Goal: Transaction & Acquisition: Purchase product/service

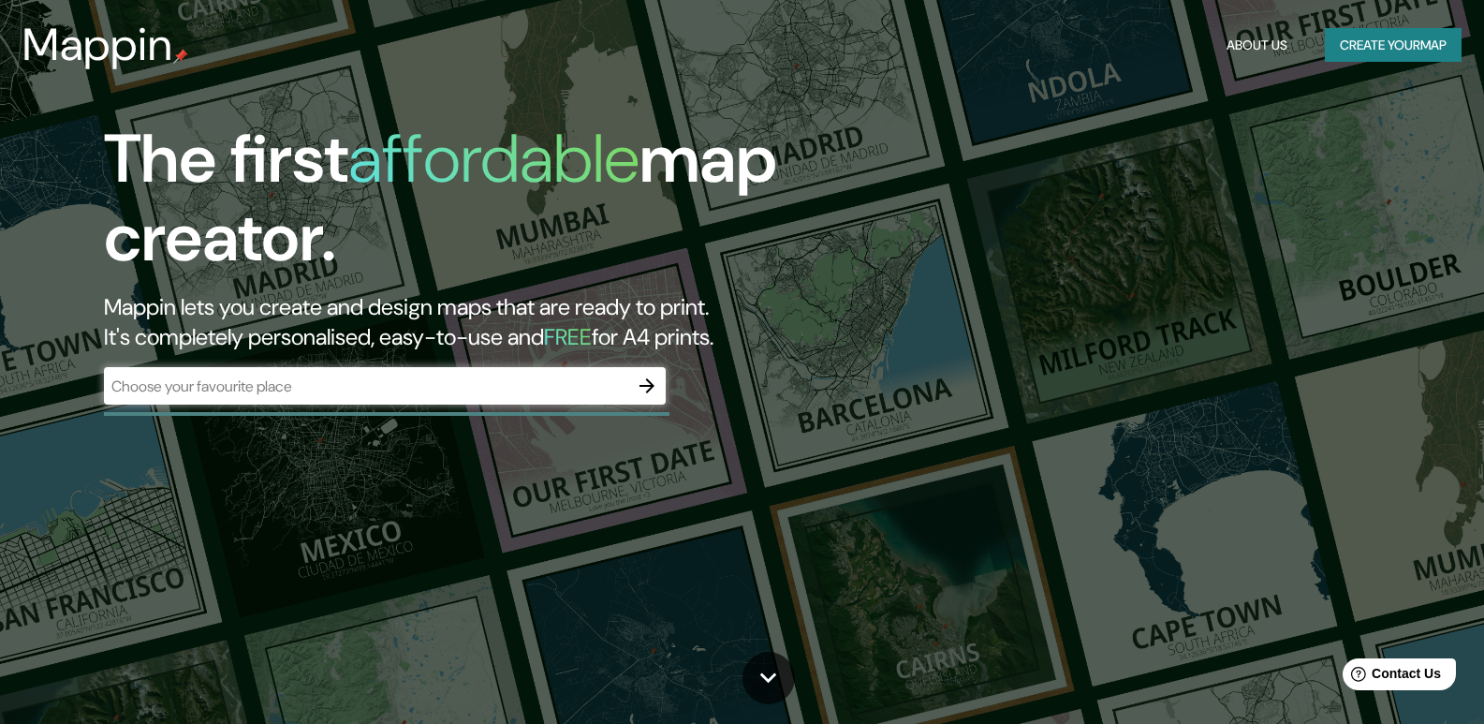
click at [374, 397] on div "​" at bounding box center [385, 385] width 562 height 37
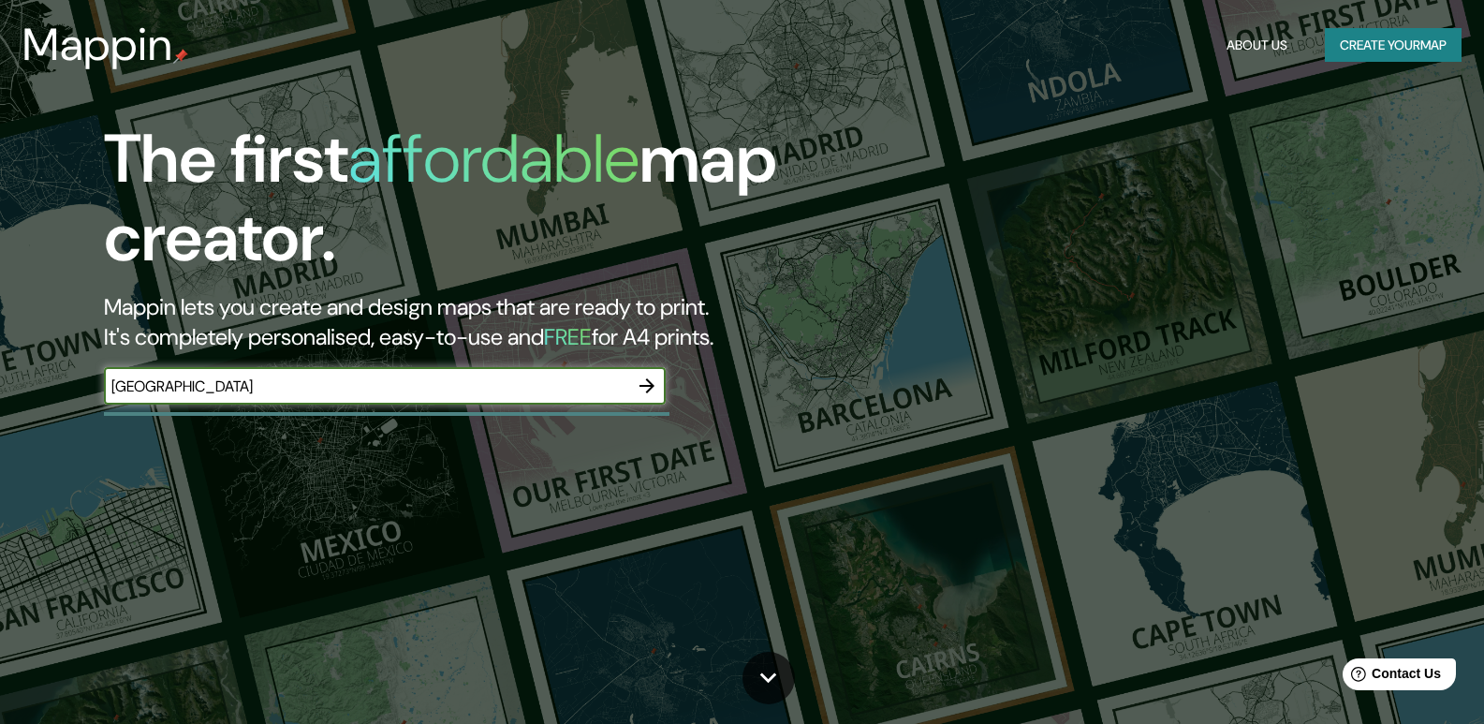
type input "[GEOGRAPHIC_DATA]"
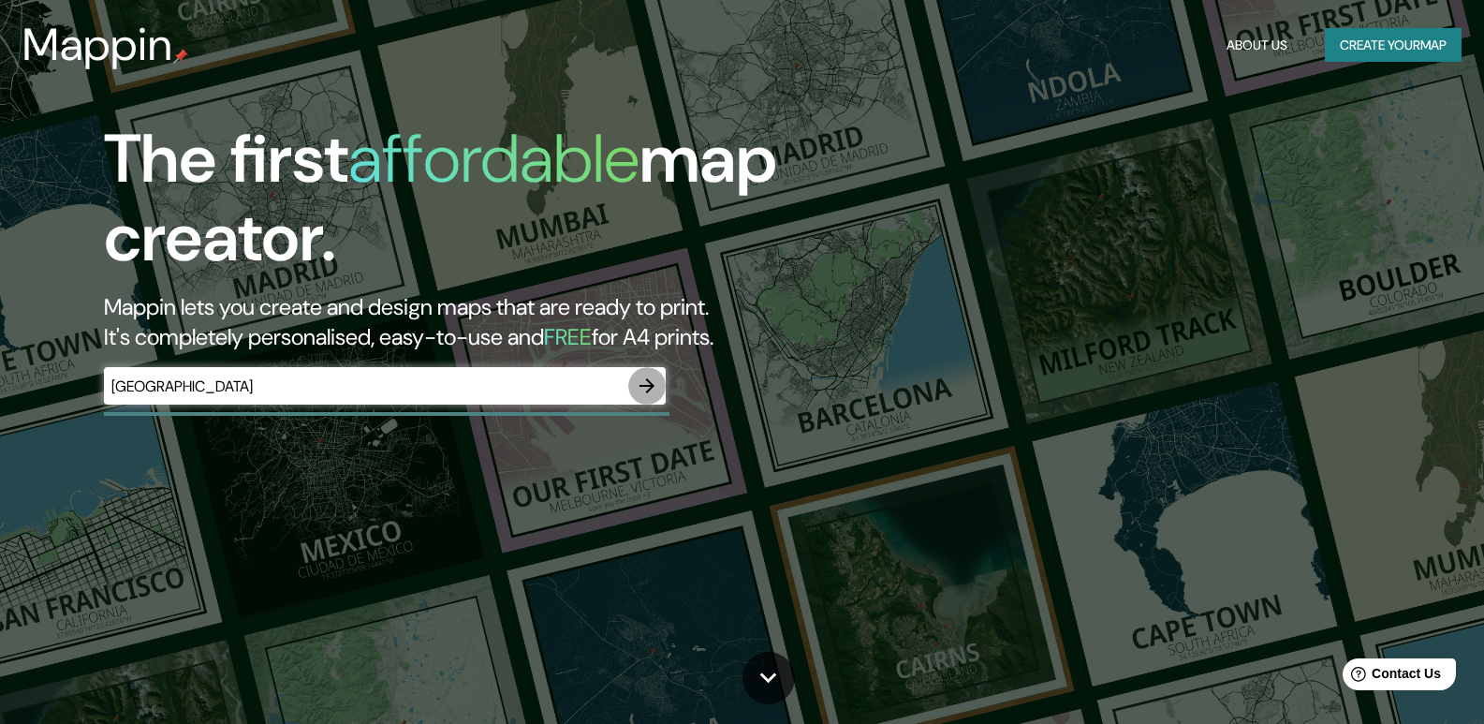
click at [654, 399] on button "button" at bounding box center [646, 385] width 37 height 37
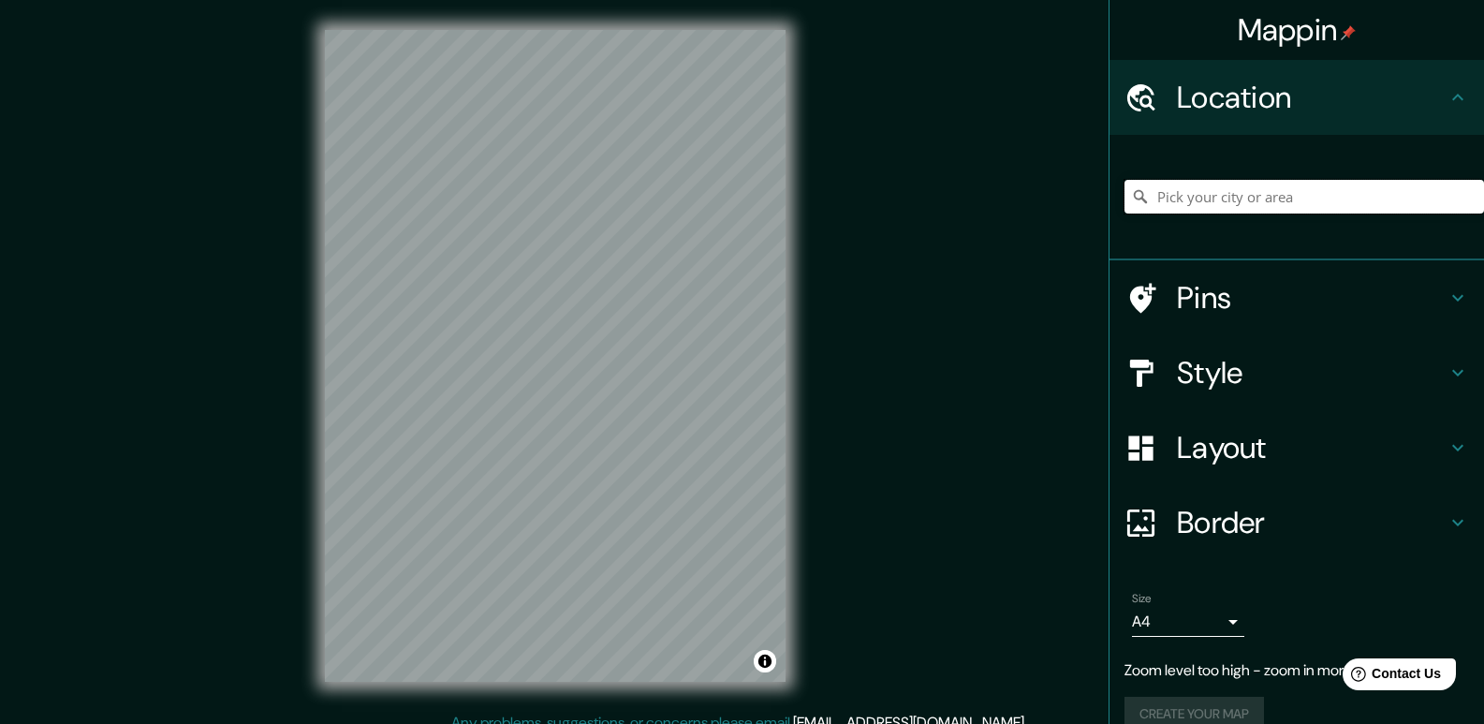
click at [1277, 211] on input "Pick your city or area" at bounding box center [1303, 197] width 359 height 34
click at [1277, 206] on input "Pick your city or area" at bounding box center [1303, 197] width 359 height 34
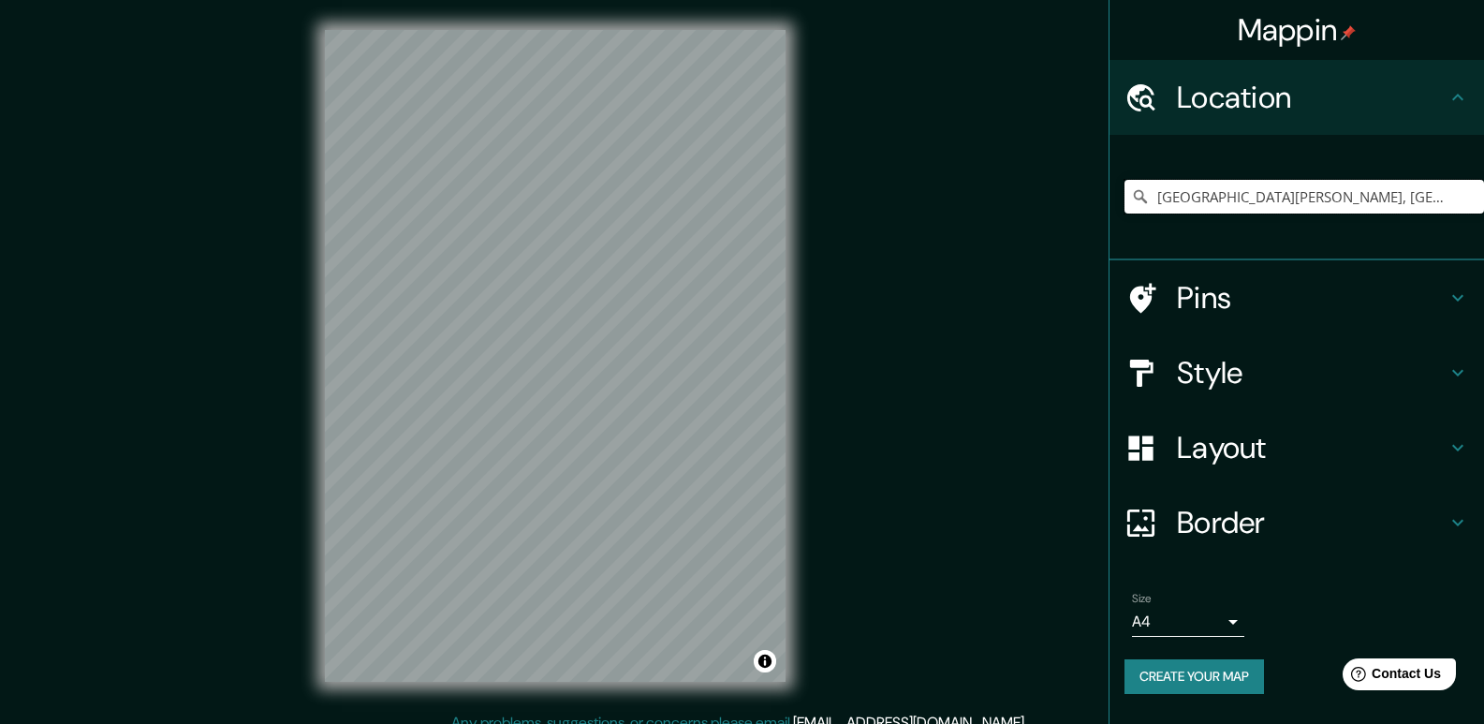
type input "[GEOGRAPHIC_DATA][PERSON_NAME], [GEOGRAPHIC_DATA], [GEOGRAPHIC_DATA], [GEOGRAPH…"
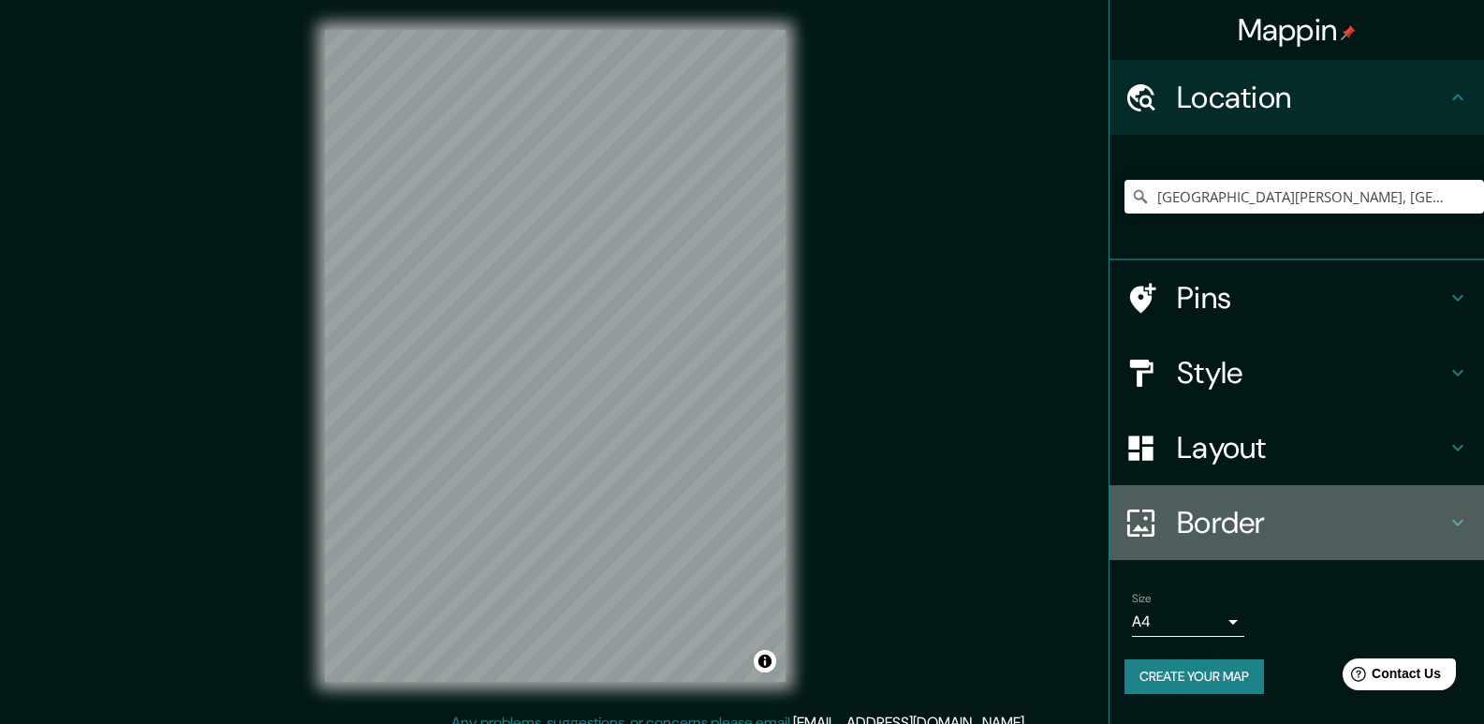
click at [1440, 526] on h4 "Border" at bounding box center [1312, 522] width 270 height 37
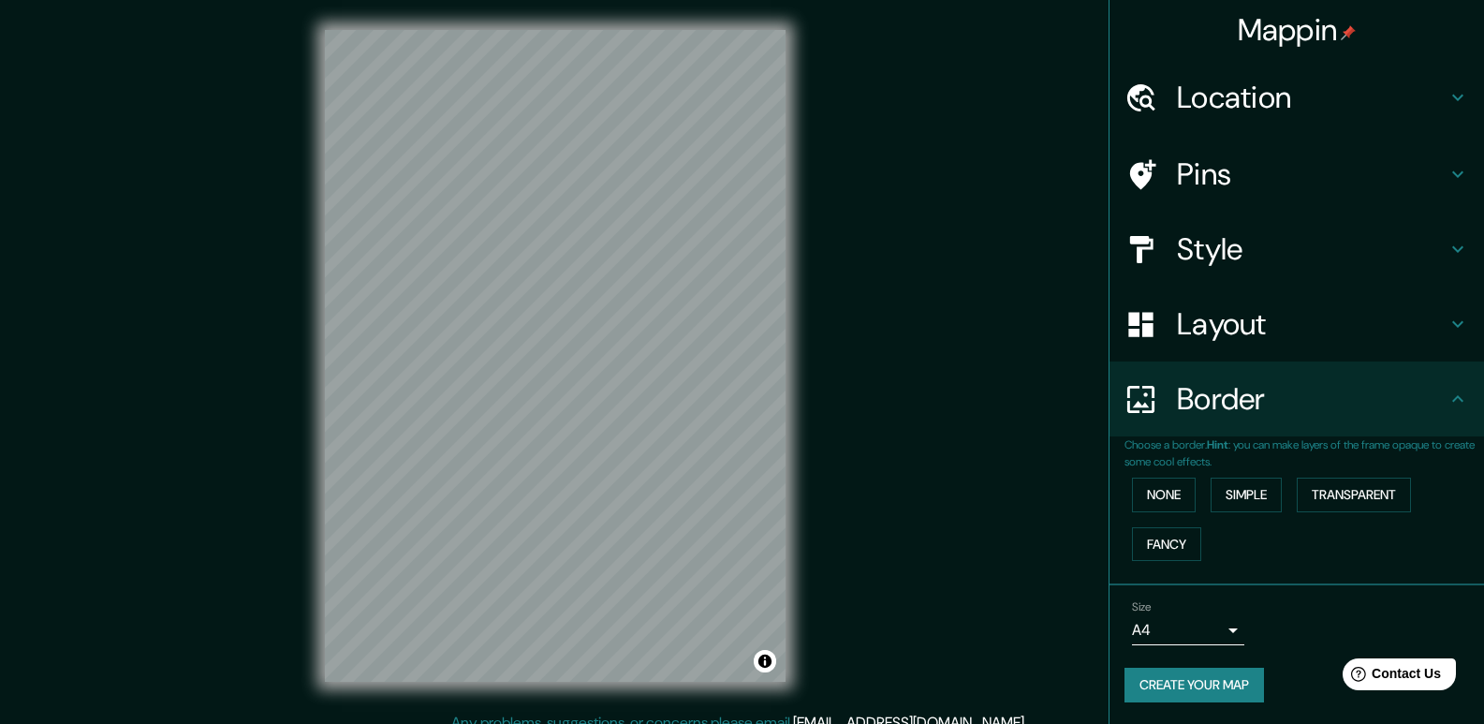
click at [1248, 251] on h4 "Style" at bounding box center [1312, 248] width 270 height 37
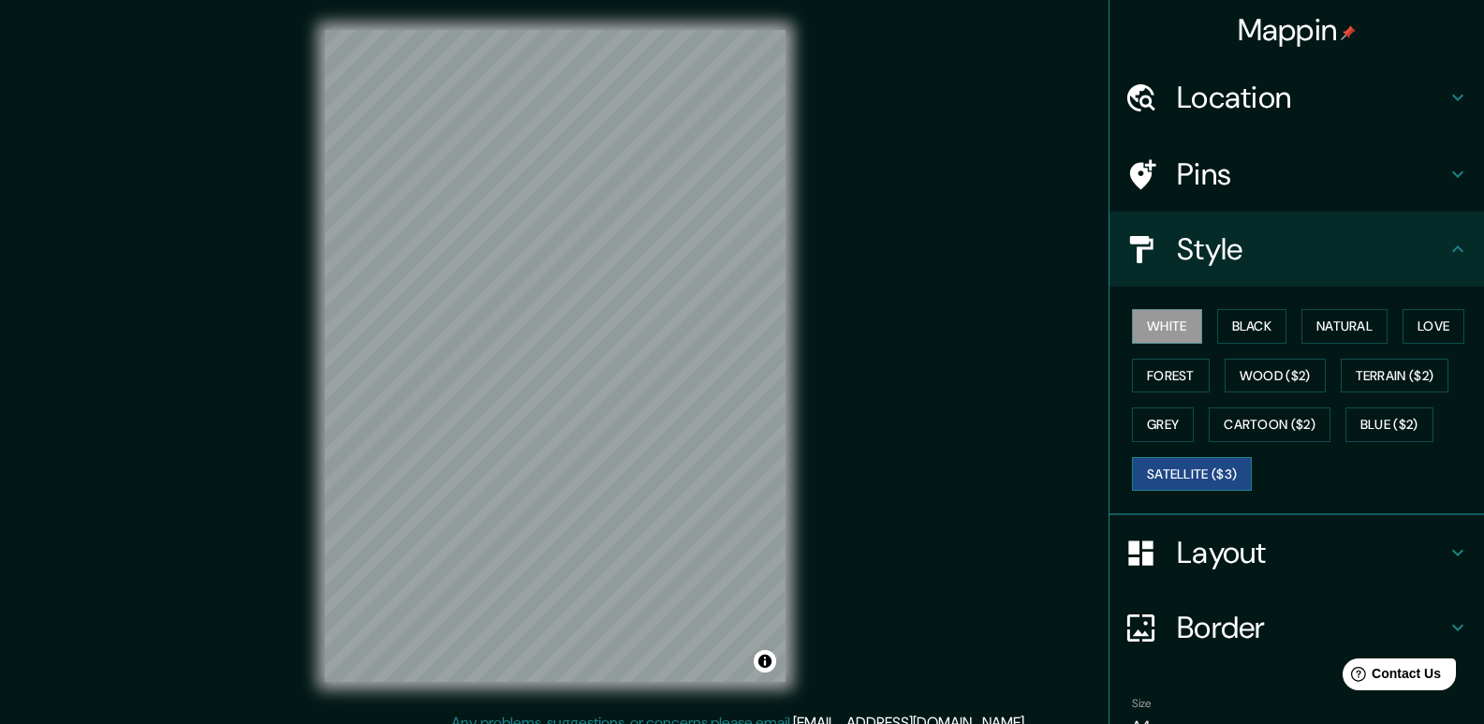
click at [1158, 479] on button "Satellite ($3)" at bounding box center [1192, 474] width 120 height 35
click at [1243, 330] on button "Black" at bounding box center [1252, 326] width 70 height 35
click at [1201, 476] on button "Satellite ($3)" at bounding box center [1192, 474] width 120 height 35
click at [1179, 476] on button "Satellite ($3)" at bounding box center [1192, 474] width 120 height 35
click at [1239, 326] on button "Black" at bounding box center [1252, 326] width 70 height 35
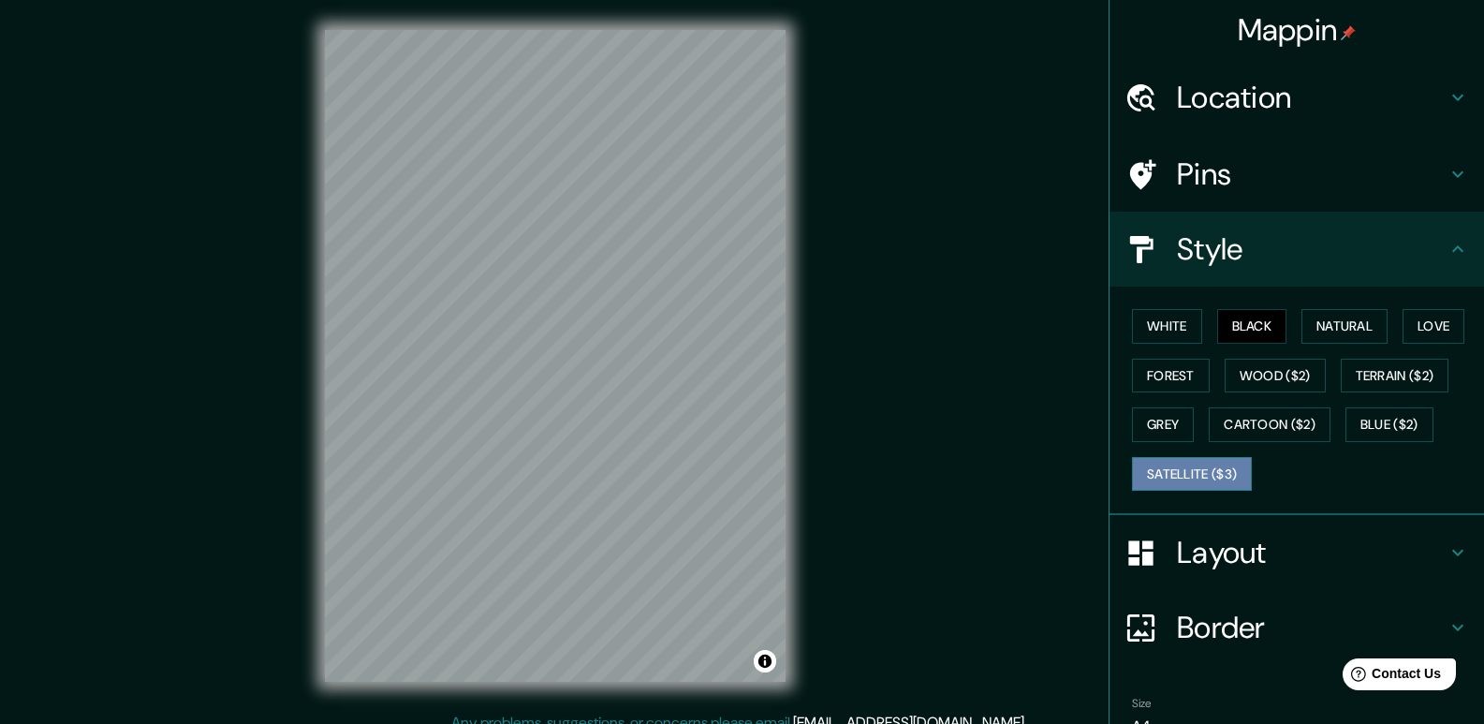
click at [1166, 479] on button "Satellite ($3)" at bounding box center [1192, 474] width 120 height 35
click at [1175, 474] on button "Satellite ($3)" at bounding box center [1192, 474] width 120 height 35
click at [1250, 331] on button "Black" at bounding box center [1252, 326] width 70 height 35
click at [1250, 330] on button "Black" at bounding box center [1252, 326] width 70 height 35
click at [1190, 482] on button "Satellite ($3)" at bounding box center [1192, 474] width 120 height 35
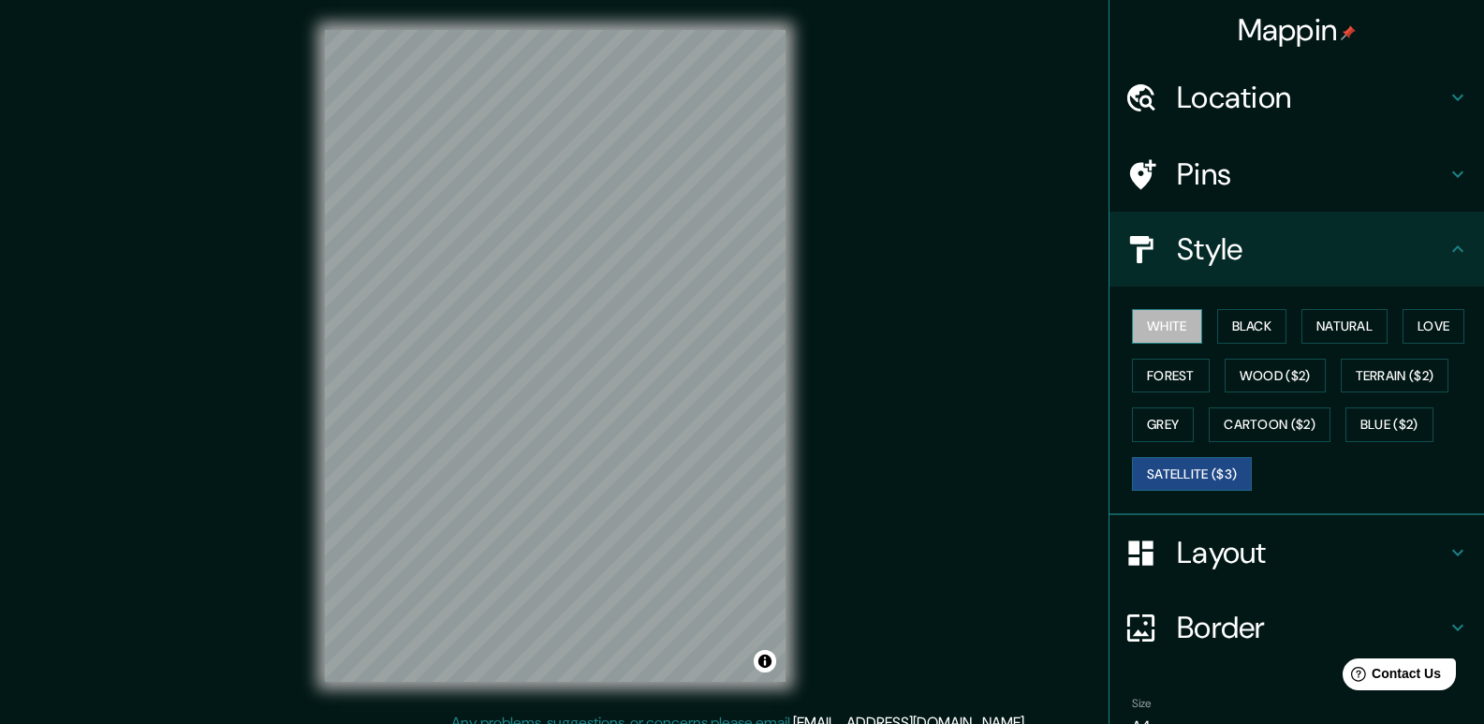
click at [1158, 335] on button "White" at bounding box center [1167, 326] width 70 height 35
click at [1188, 478] on button "Satellite ($3)" at bounding box center [1192, 474] width 120 height 35
click at [1325, 331] on button "Natural" at bounding box center [1344, 326] width 86 height 35
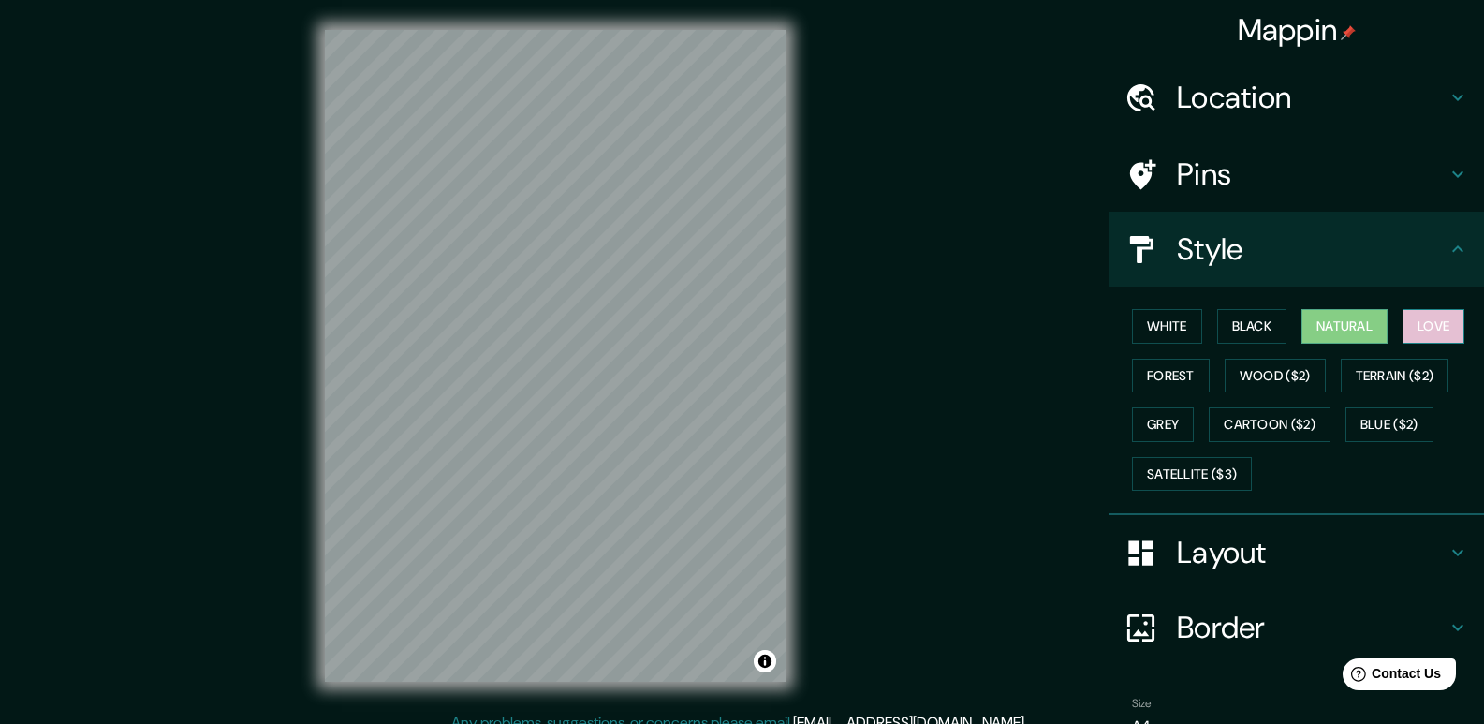
click at [1415, 324] on button "Love" at bounding box center [1433, 326] width 62 height 35
click at [1253, 384] on button "Wood ($2)" at bounding box center [1274, 376] width 101 height 35
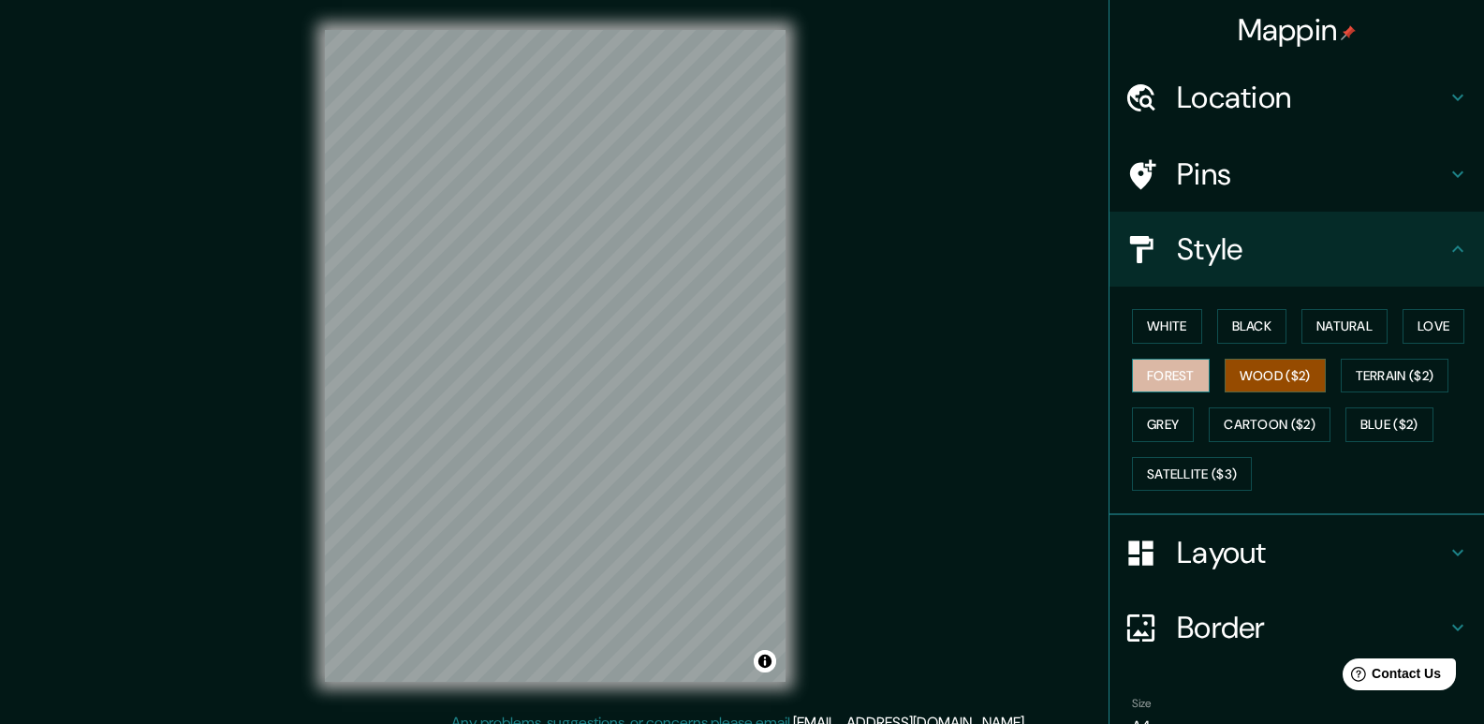
click at [1164, 377] on button "Forest" at bounding box center [1171, 376] width 78 height 35
click at [1378, 378] on button "Terrain ($2)" at bounding box center [1394, 376] width 109 height 35
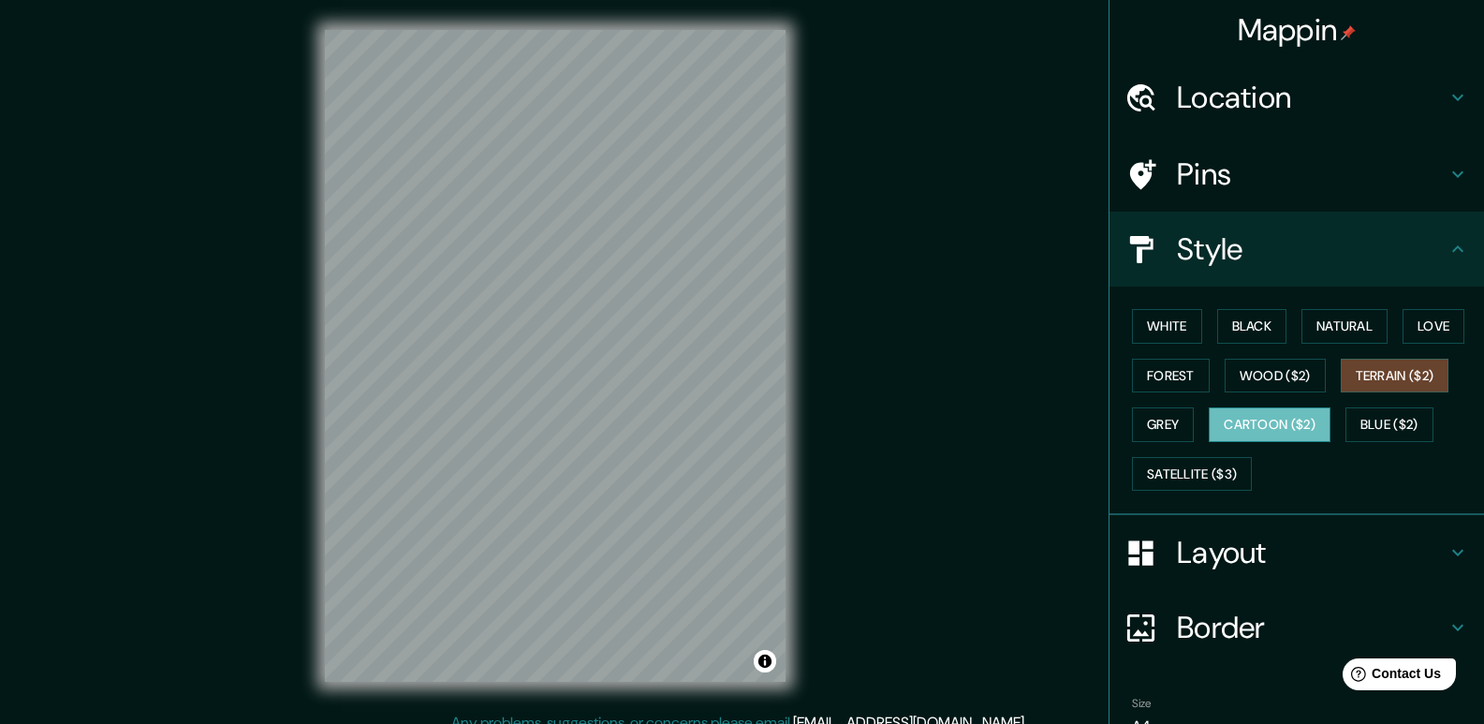
click at [1286, 430] on button "Cartoon ($2)" at bounding box center [1270, 424] width 122 height 35
click at [1367, 427] on button "Blue ($2)" at bounding box center [1389, 424] width 88 height 35
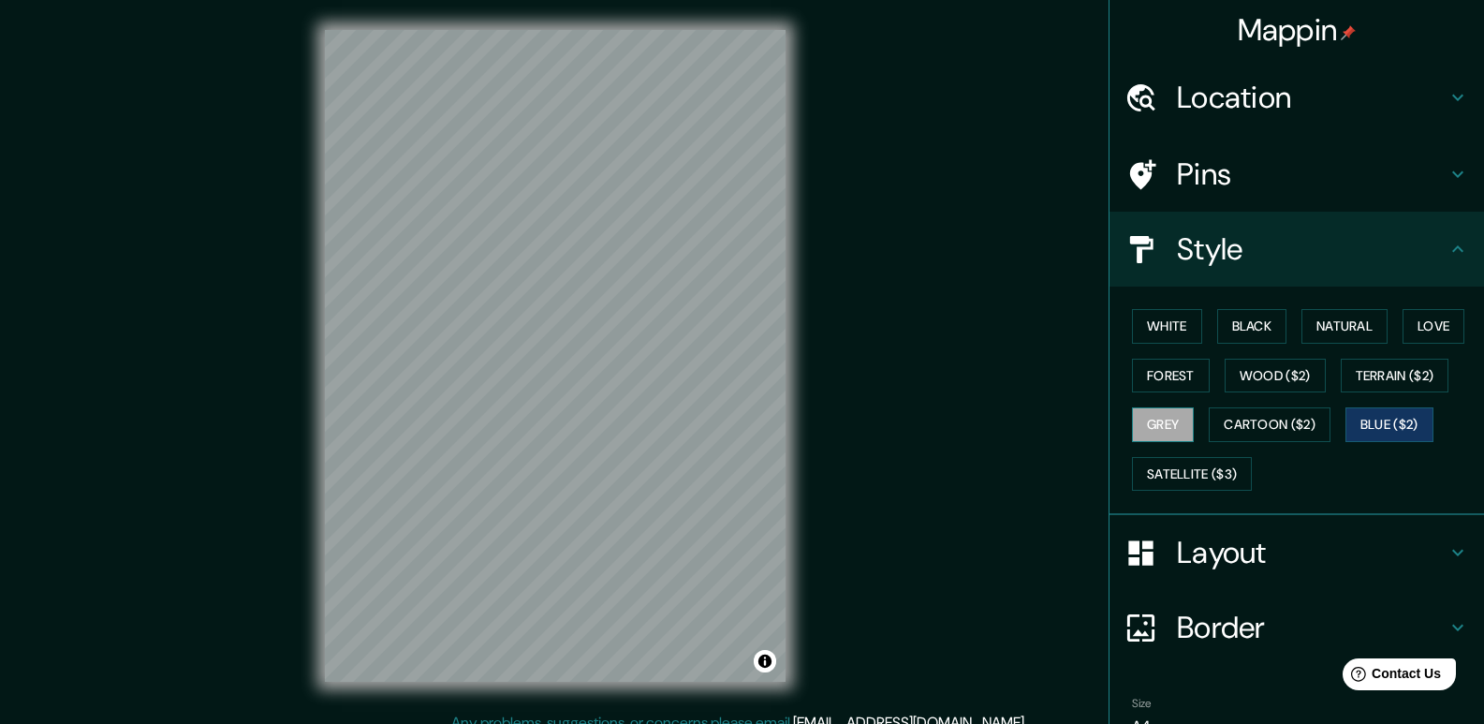
click at [1164, 423] on button "Grey" at bounding box center [1163, 424] width 62 height 35
